Goal: Transaction & Acquisition: Purchase product/service

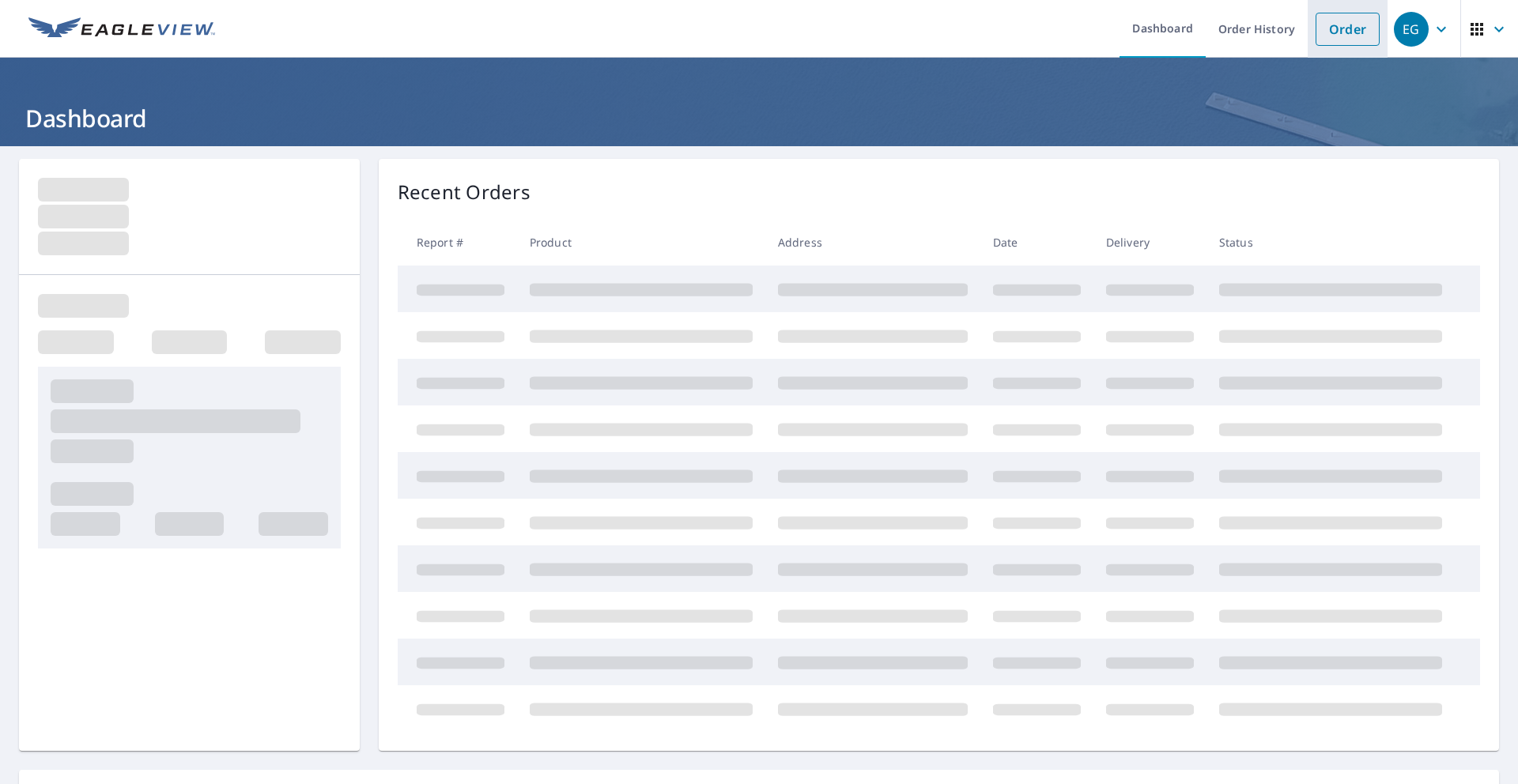
click at [1357, 20] on link "Order" at bounding box center [1347, 29] width 64 height 33
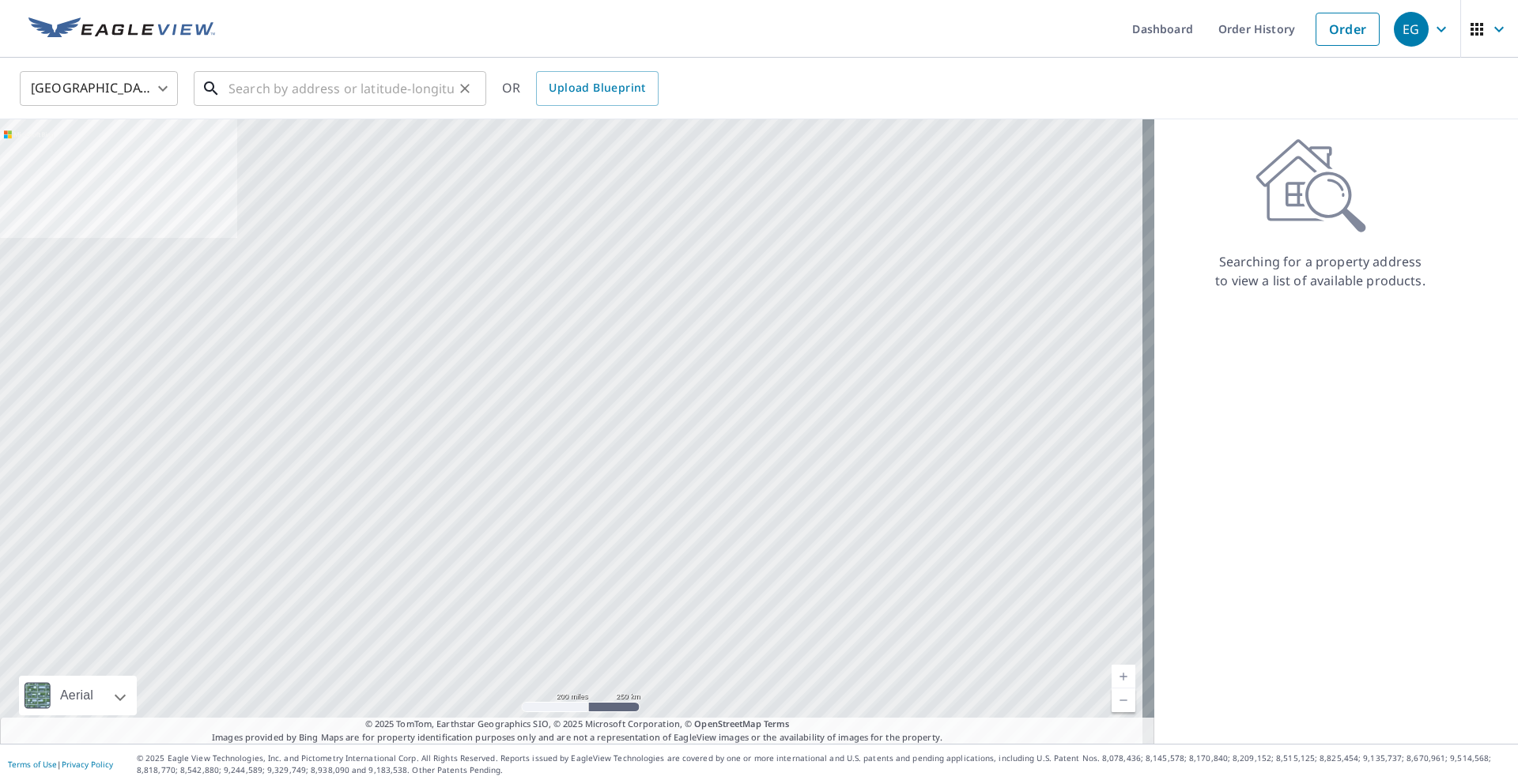
click at [341, 92] on input "text" at bounding box center [341, 88] width 225 height 44
paste input "[STREET_ADDRESS]"
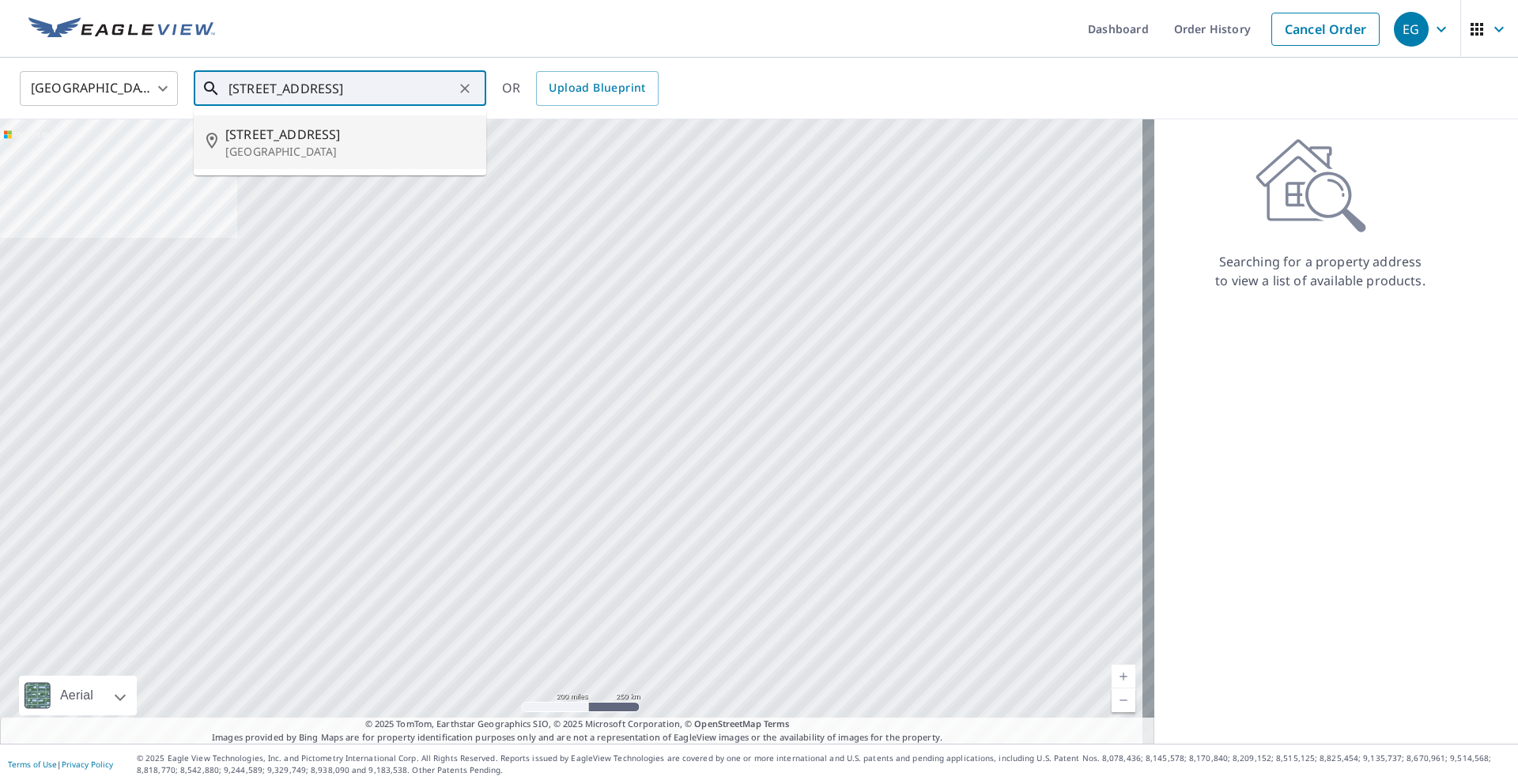
click at [309, 151] on p "[GEOGRAPHIC_DATA]" at bounding box center [349, 152] width 249 height 16
type input "[STREET_ADDRESS]"
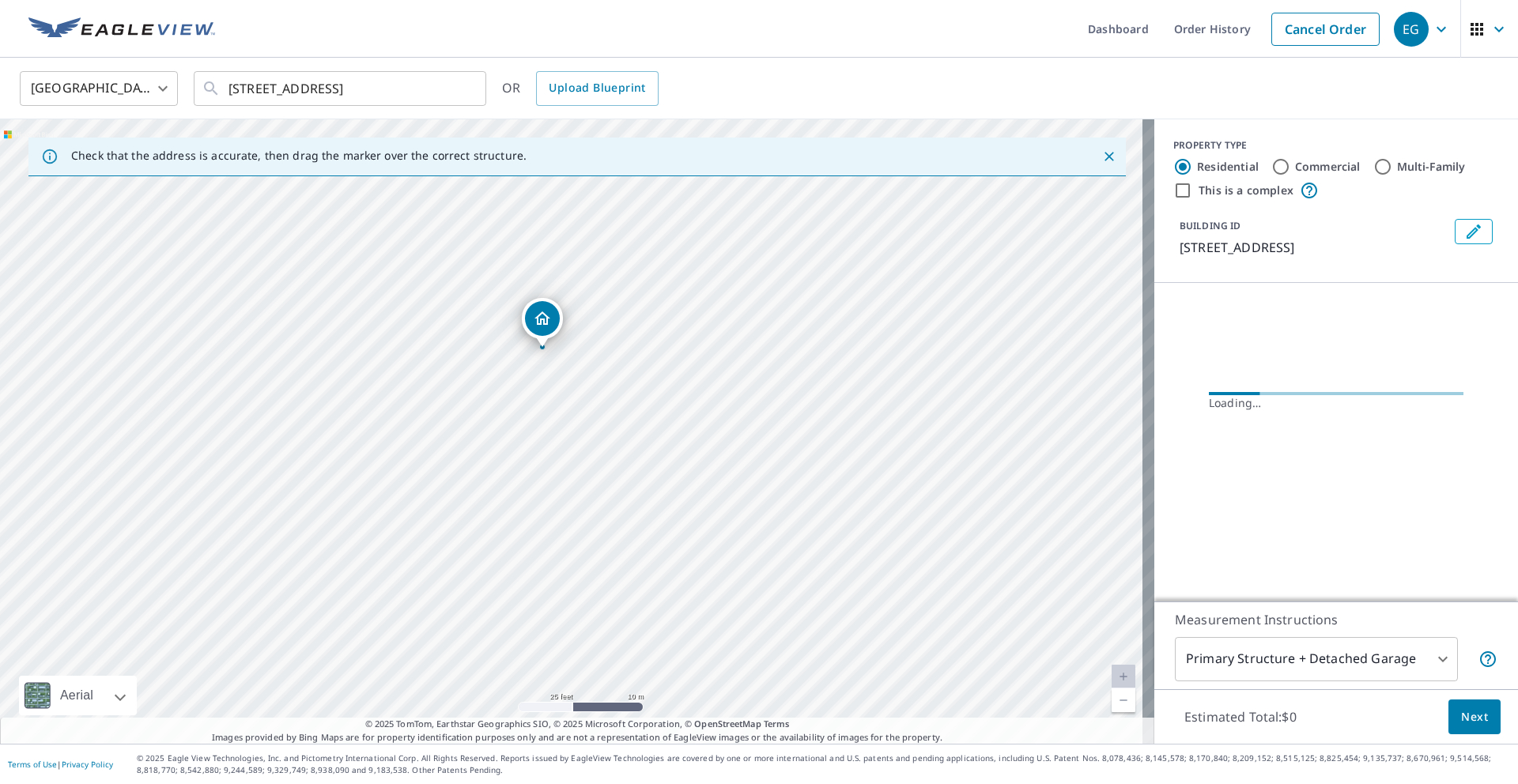
drag, startPoint x: 546, startPoint y: 296, endPoint x: 592, endPoint y: 368, distance: 85.4
click at [592, 368] on div "[STREET_ADDRESS]" at bounding box center [577, 432] width 1154 height 624
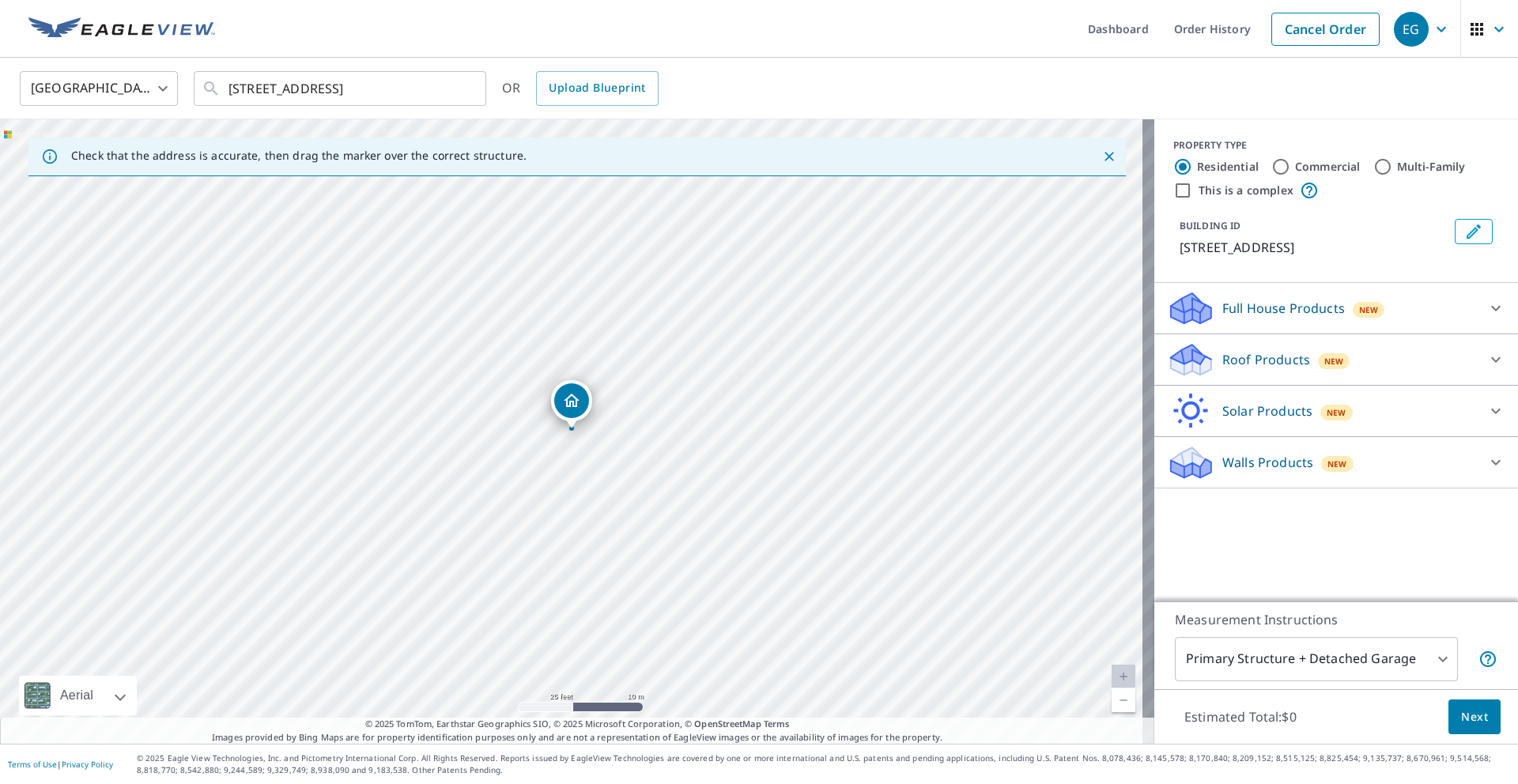
click at [1259, 367] on div "Roof Products New" at bounding box center [1322, 360] width 310 height 37
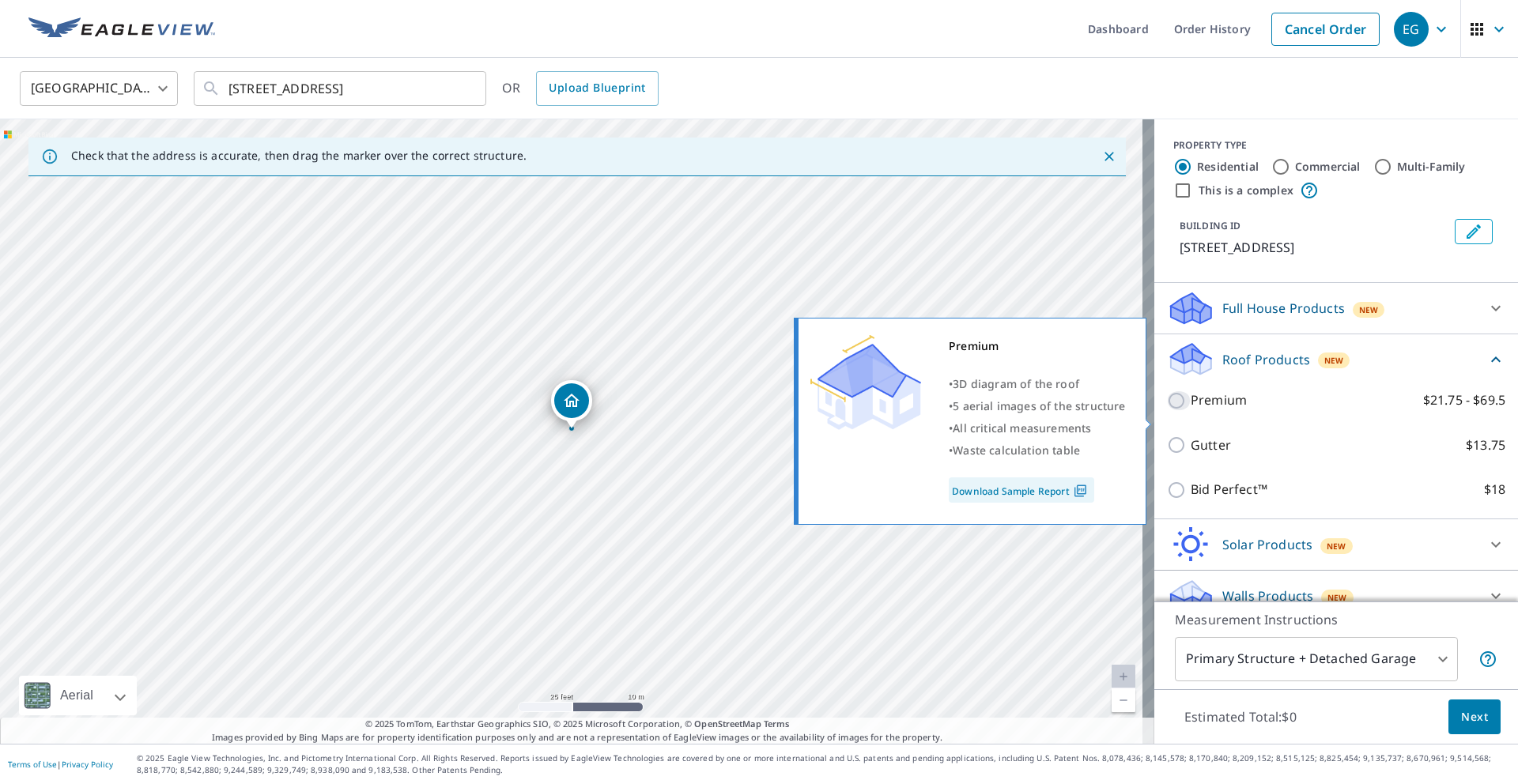
click at [1169, 410] on input "Premium $21.75 - $69.5" at bounding box center [1178, 401] width 23 height 19
checkbox input "true"
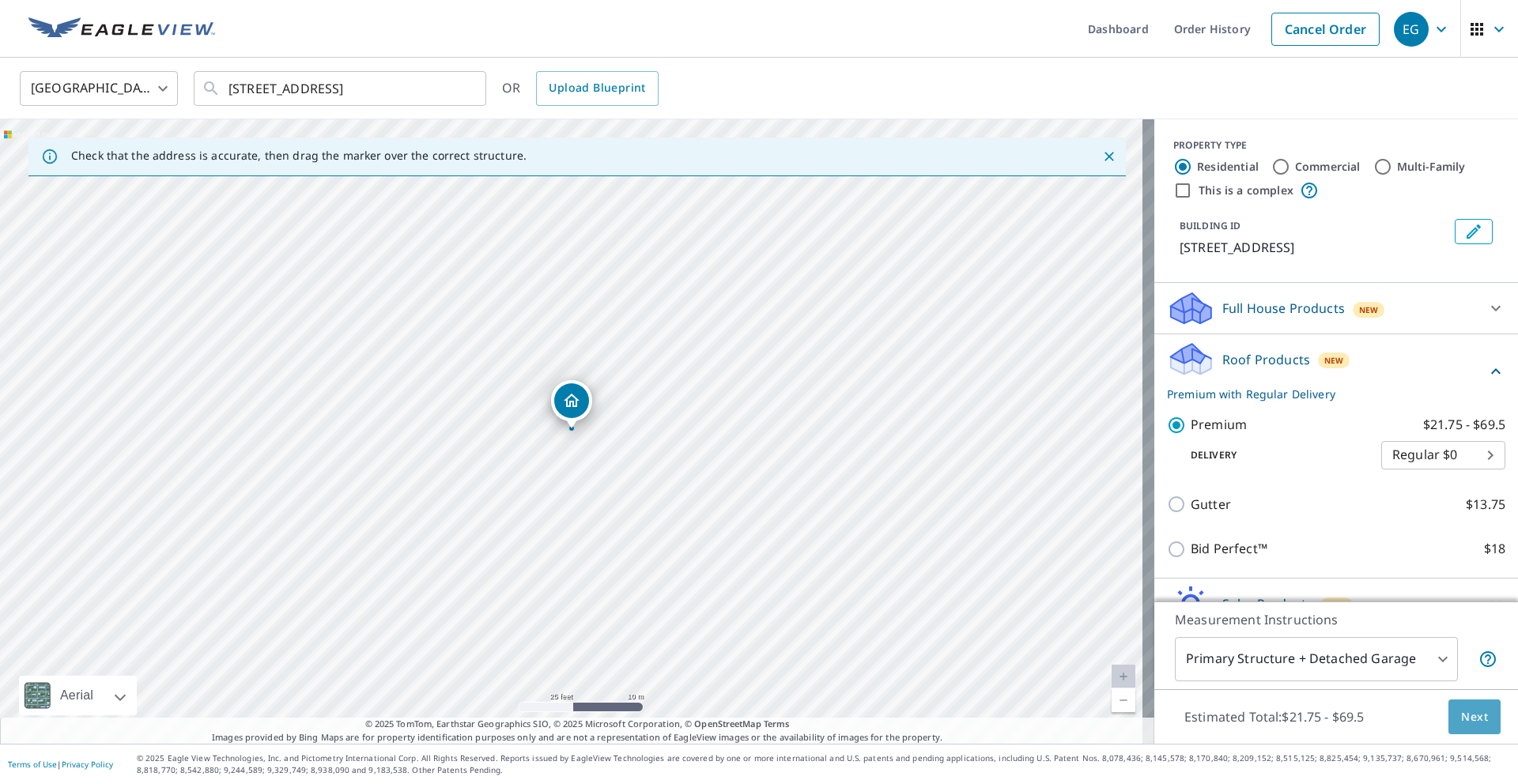
click at [1470, 724] on span "Next" at bounding box center [1474, 717] width 27 height 19
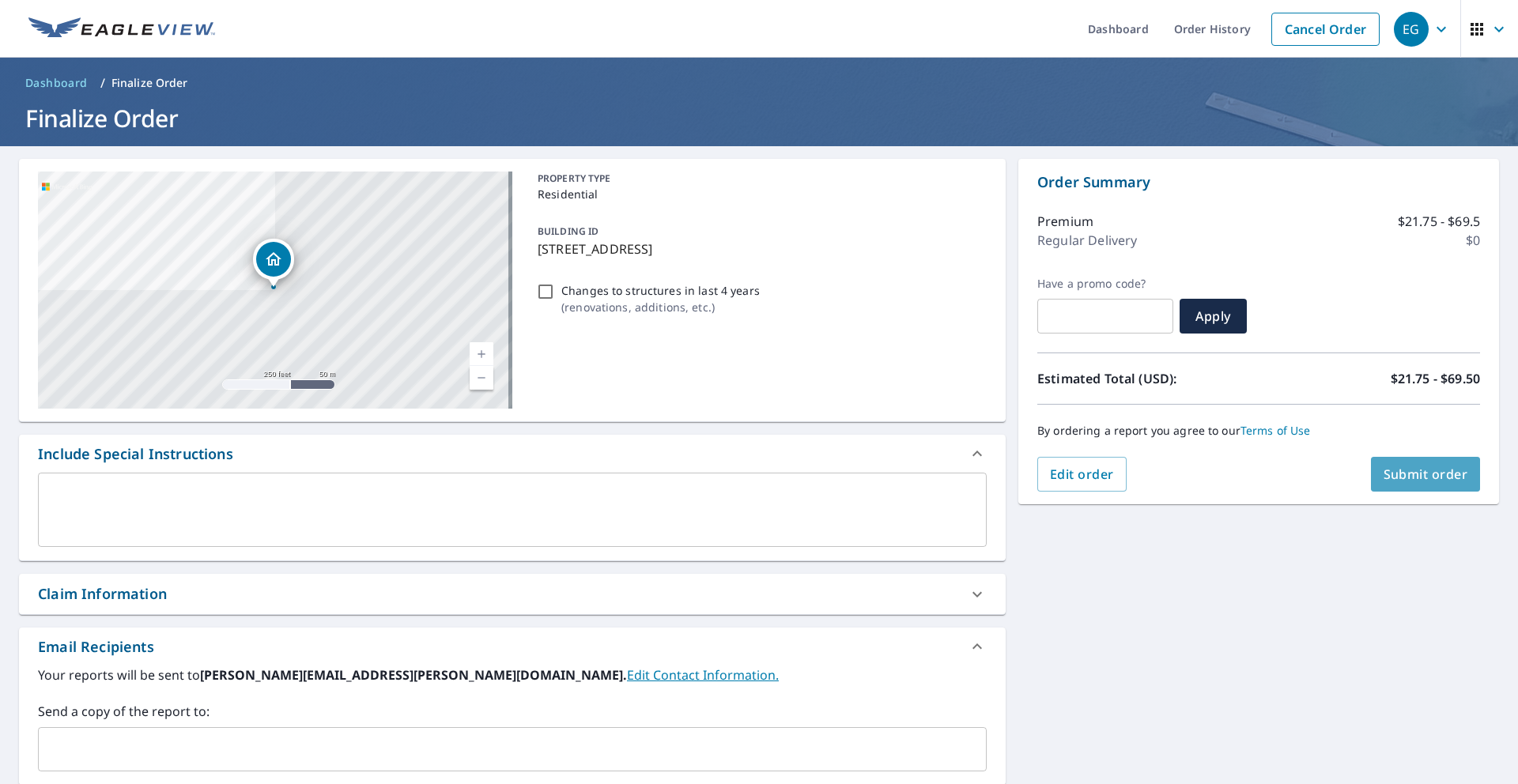
click at [1382, 483] on button "Submit order" at bounding box center [1426, 473] width 110 height 35
checkbox input "true"
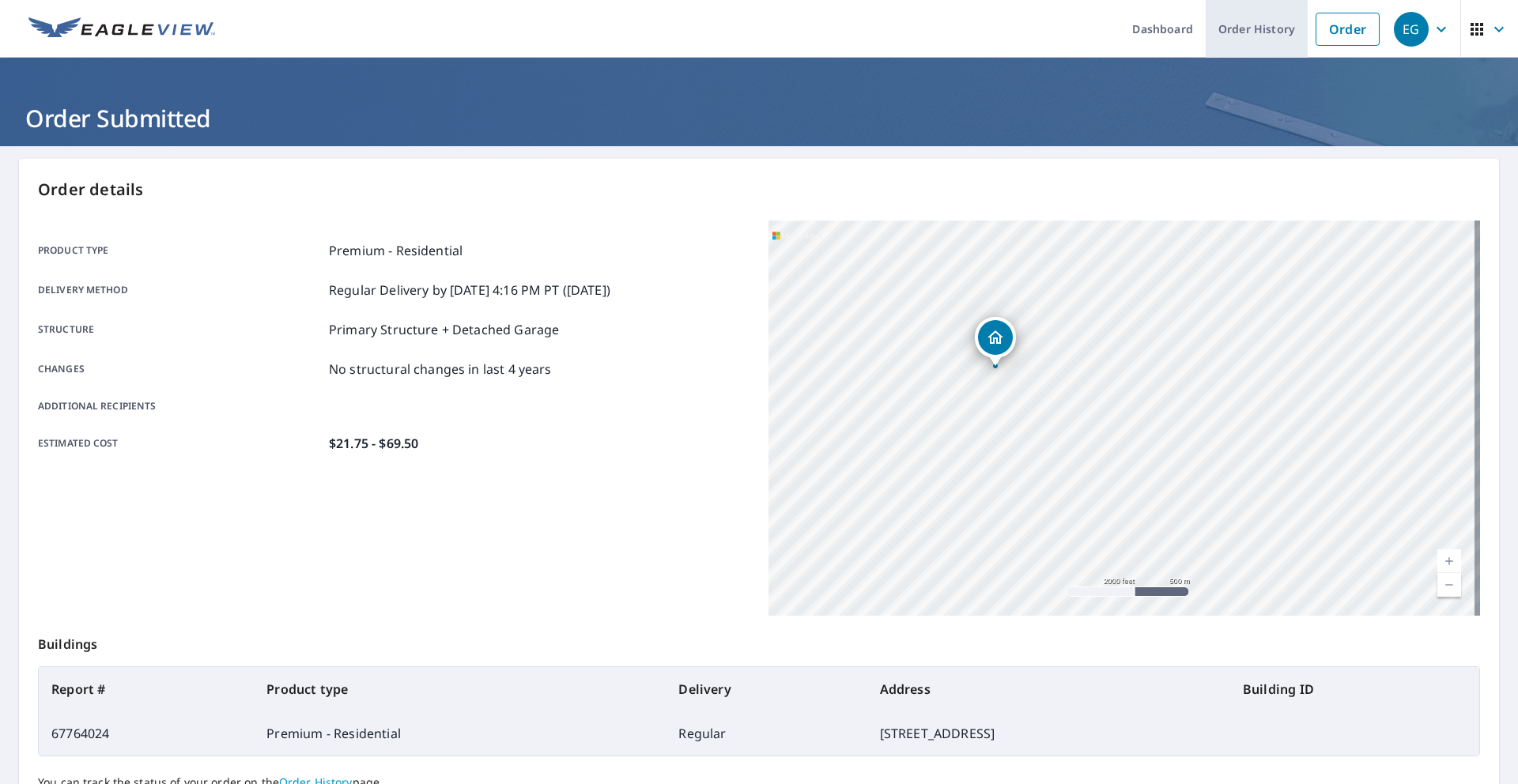
click at [1227, 40] on link "Order History" at bounding box center [1257, 29] width 102 height 58
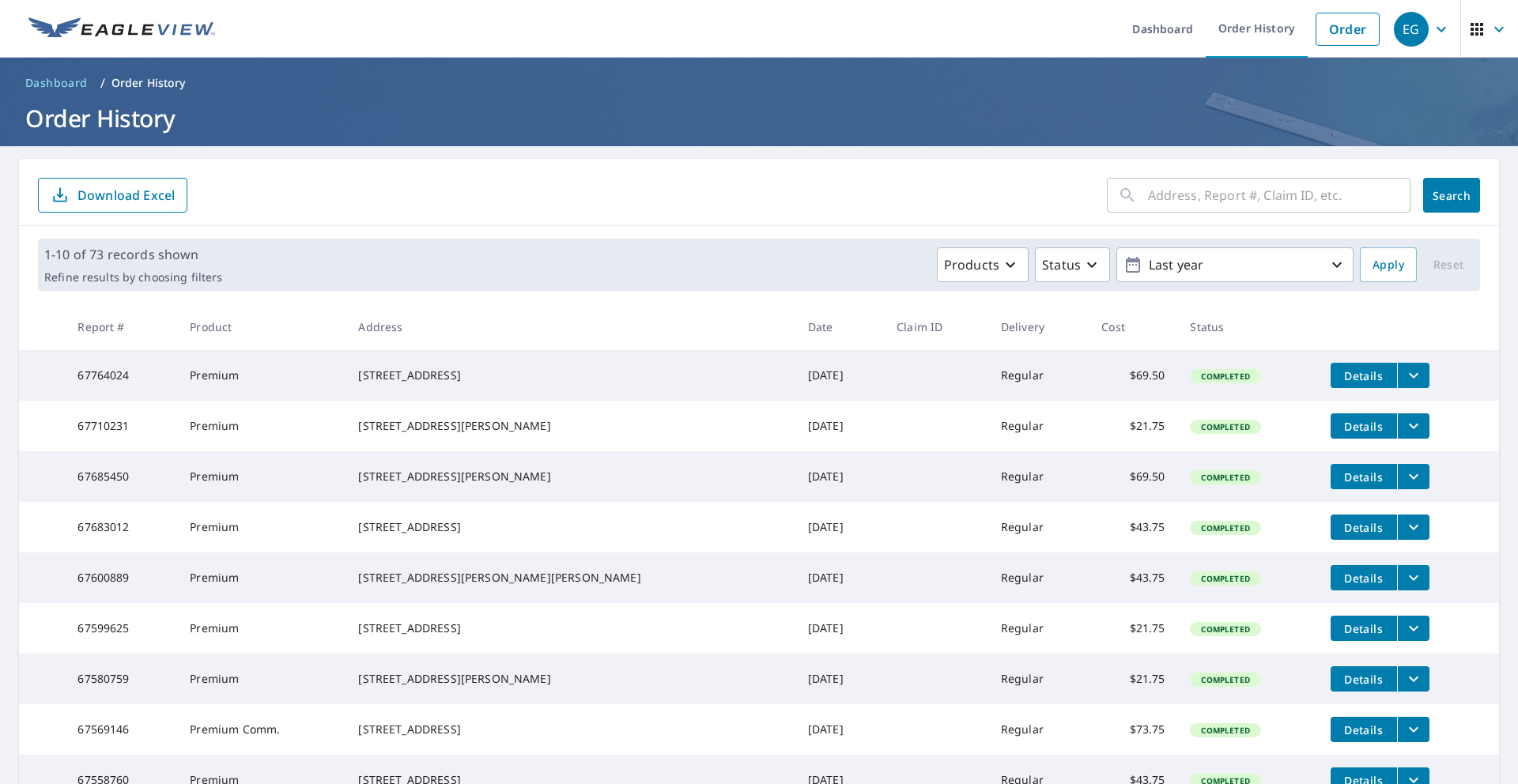
click at [1404, 380] on icon "filesDropdownBtn-67764024" at bounding box center [1414, 376] width 19 height 19
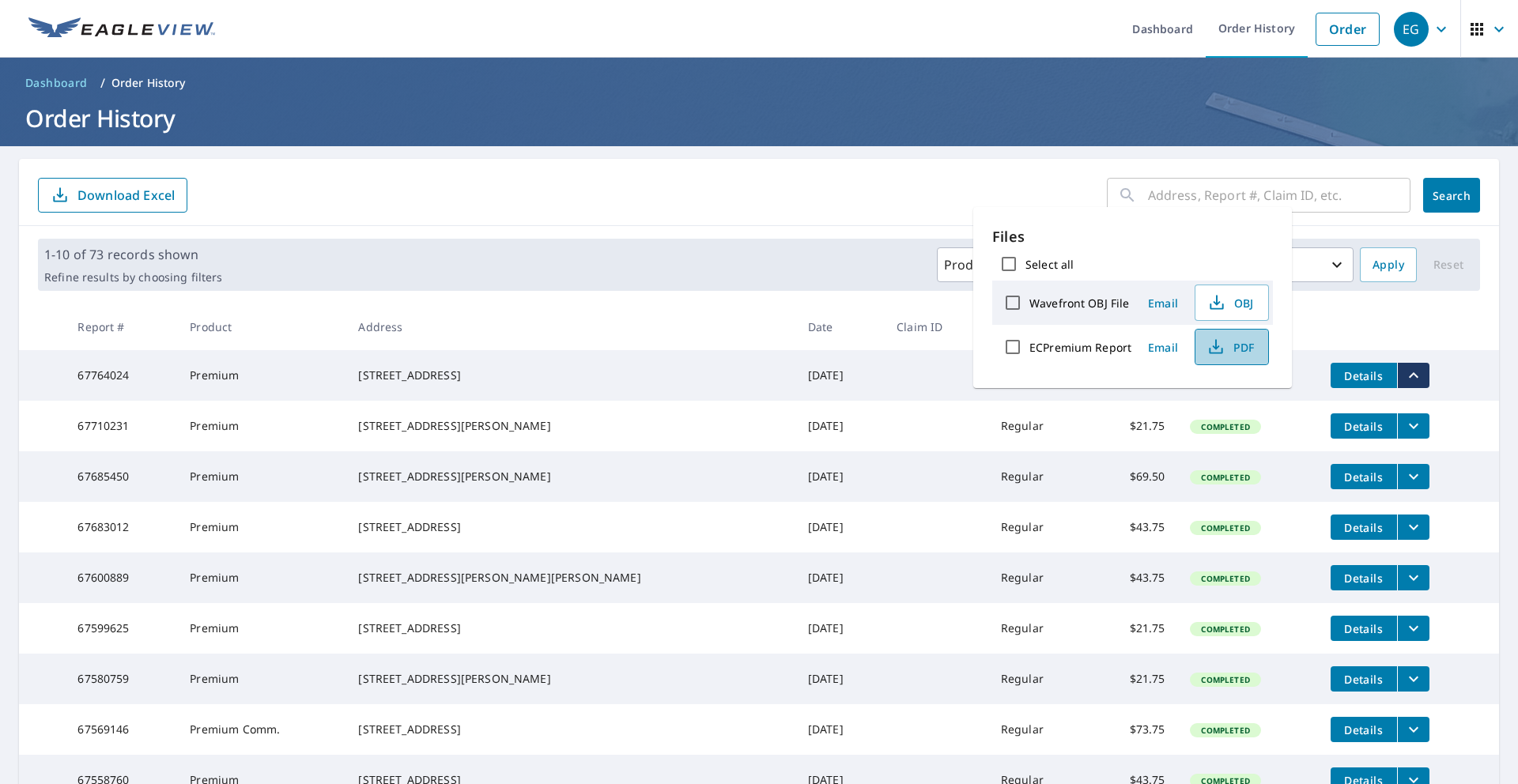
click at [1246, 347] on span "PDF" at bounding box center [1230, 347] width 51 height 19
